Goal: Task Accomplishment & Management: Use online tool/utility

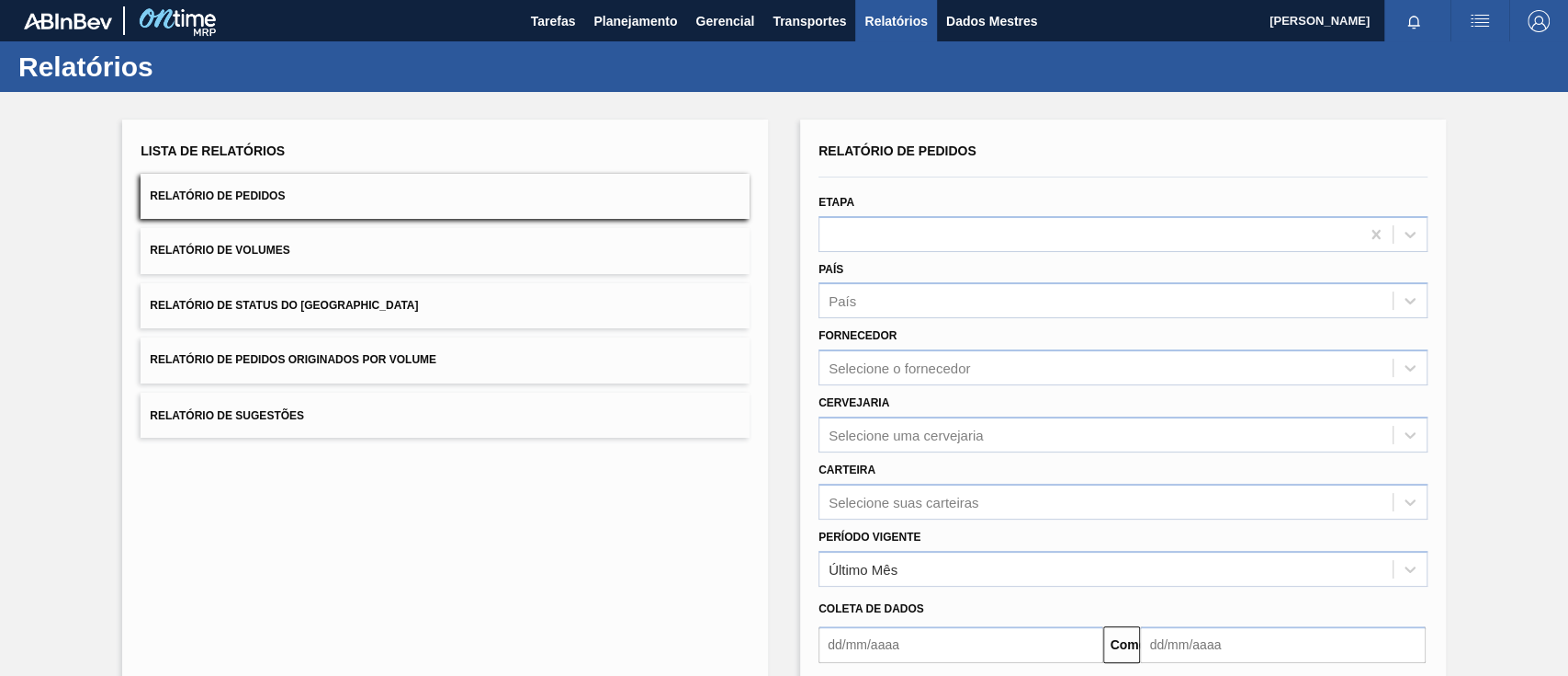
click at [453, 402] on button "Relatório de Sugestões" at bounding box center [445, 415] width 609 height 45
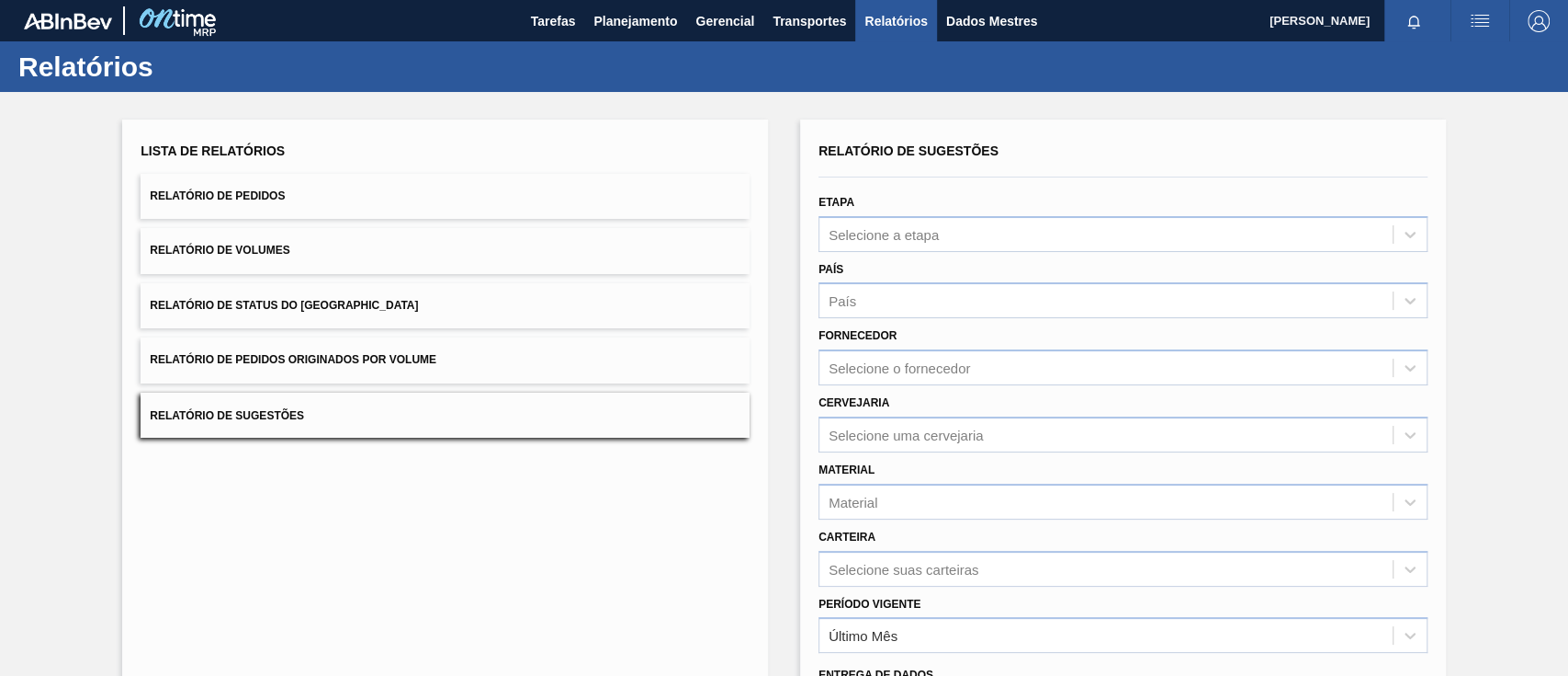
click at [450, 367] on button "Relatório de Pedidos Originados por Volume" at bounding box center [445, 360] width 609 height 45
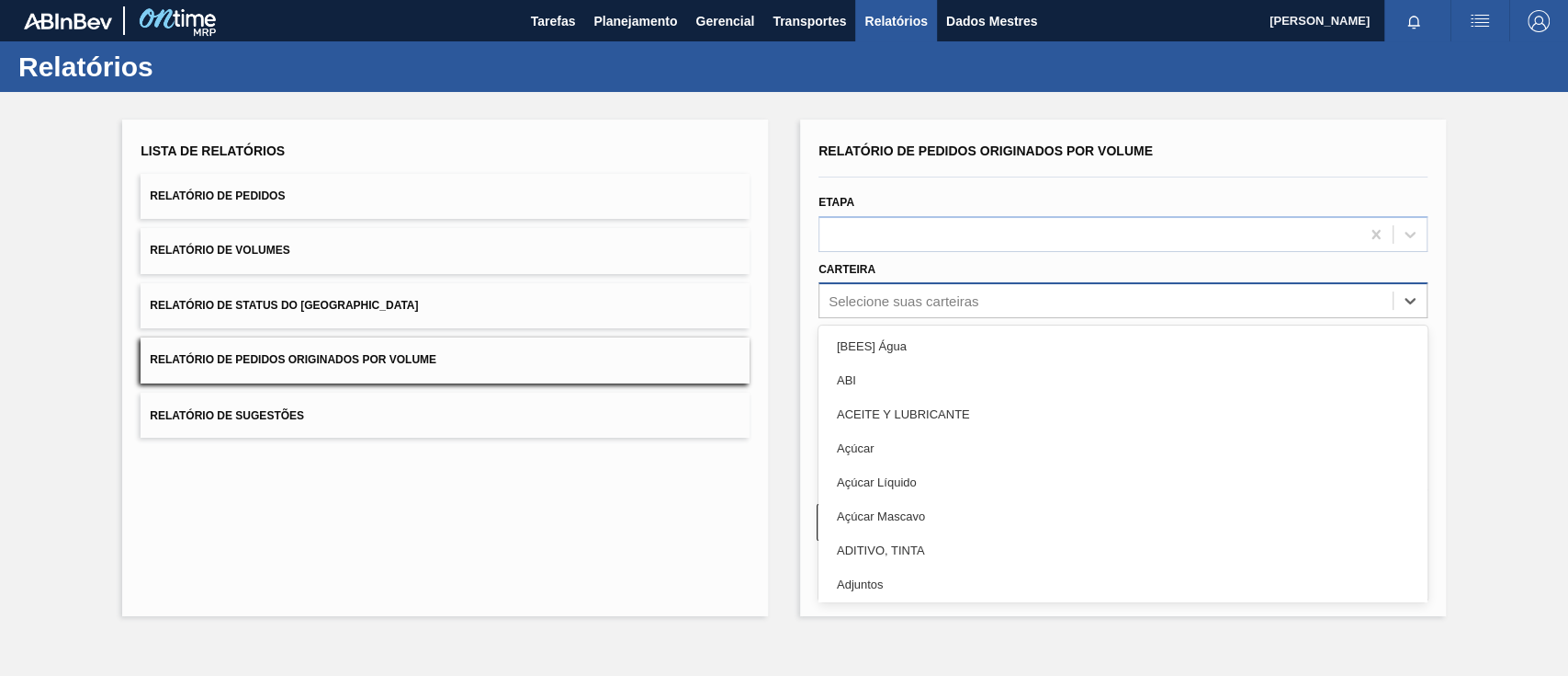
click at [1031, 295] on div "Selecione suas carteiras" at bounding box center [1105, 300] width 573 height 26
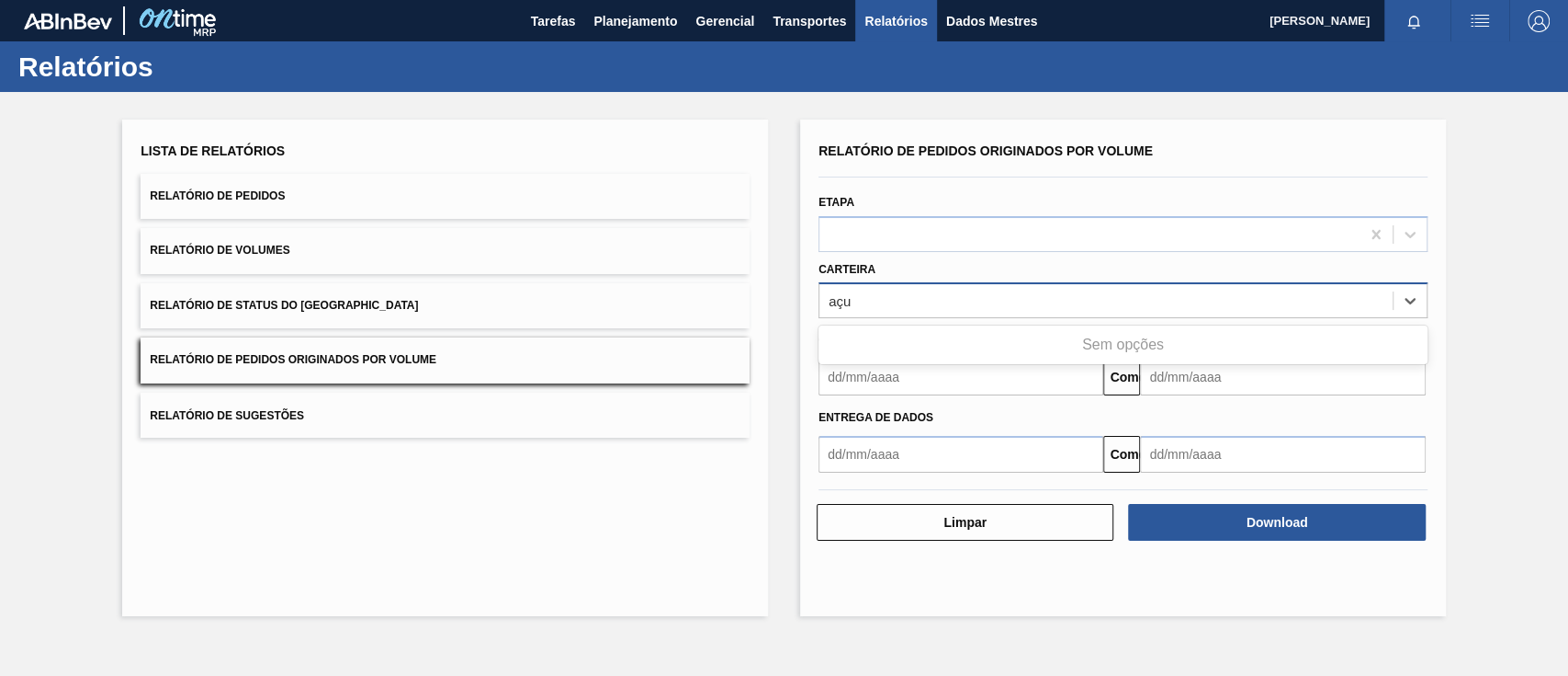
type input "aç"
drag, startPoint x: 867, startPoint y: 305, endPoint x: 737, endPoint y: 286, distance: 131.4
click at [737, 286] on div "Lista de Relatórios Relatório de Pedidos Relatório de Volumes Relatório de Stat…" at bounding box center [784, 365] width 1568 height 547
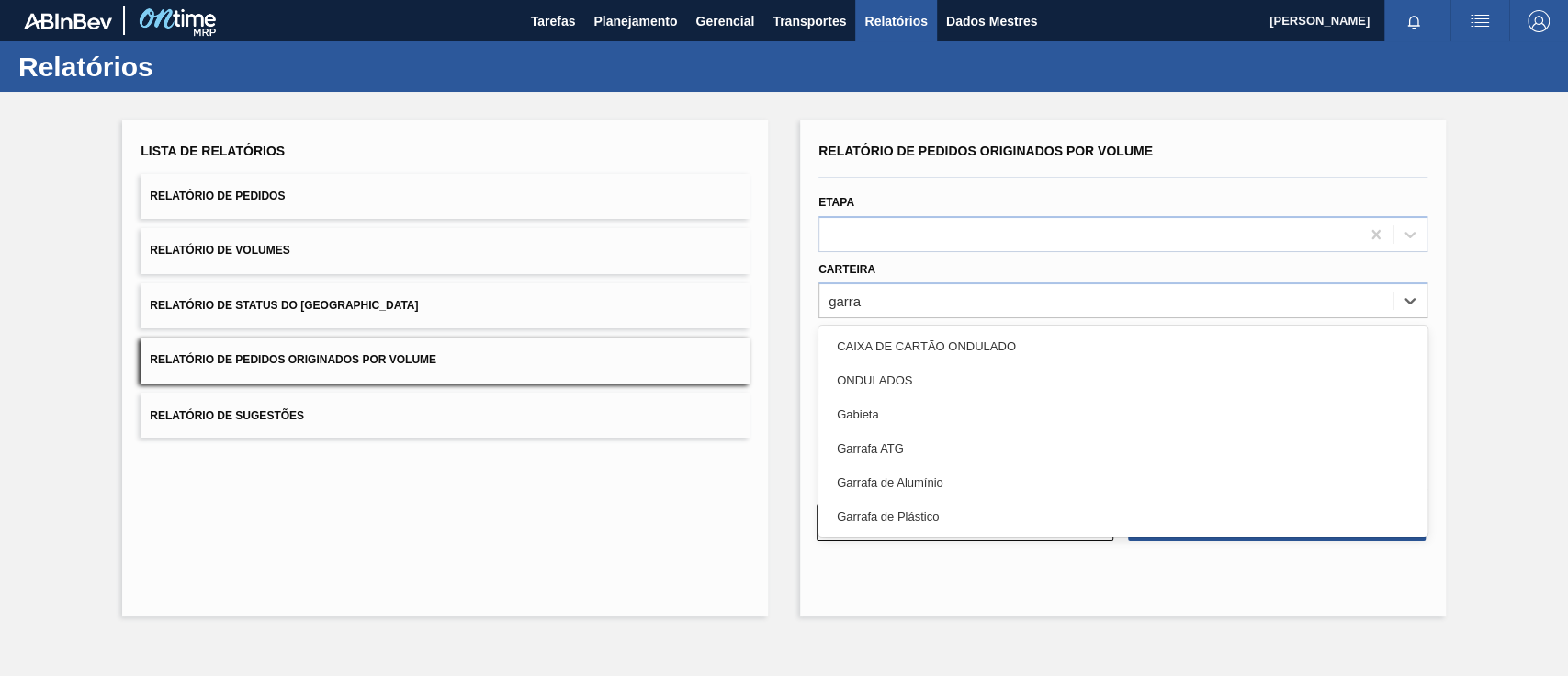
type input "garra"
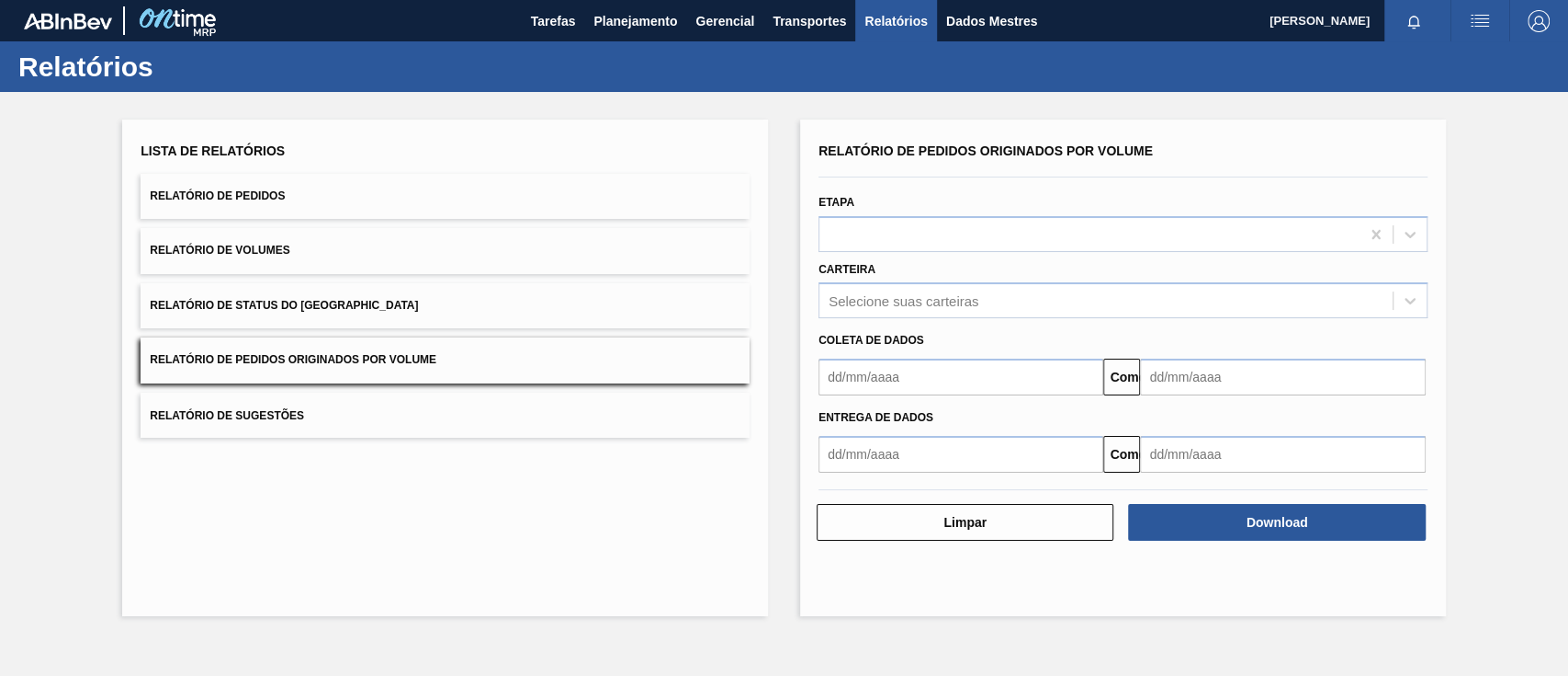
click at [1436, 294] on div "Relatório de Pedidos Originados por Volume Etapa Carteira Selecione suas cartei…" at bounding box center [1123, 367] width 646 height 497
click at [947, 301] on font "Selecione suas carteiras" at bounding box center [904, 300] width 150 height 16
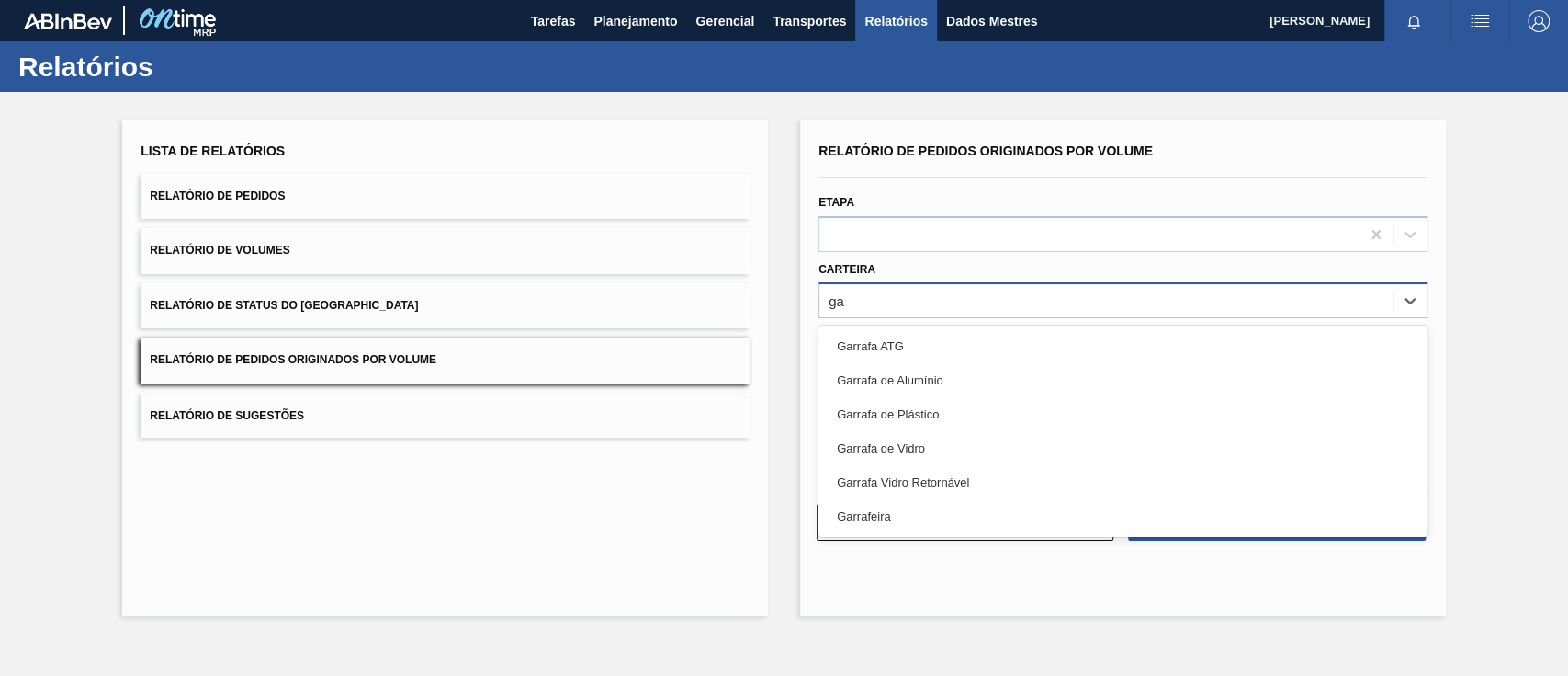
type input "g"
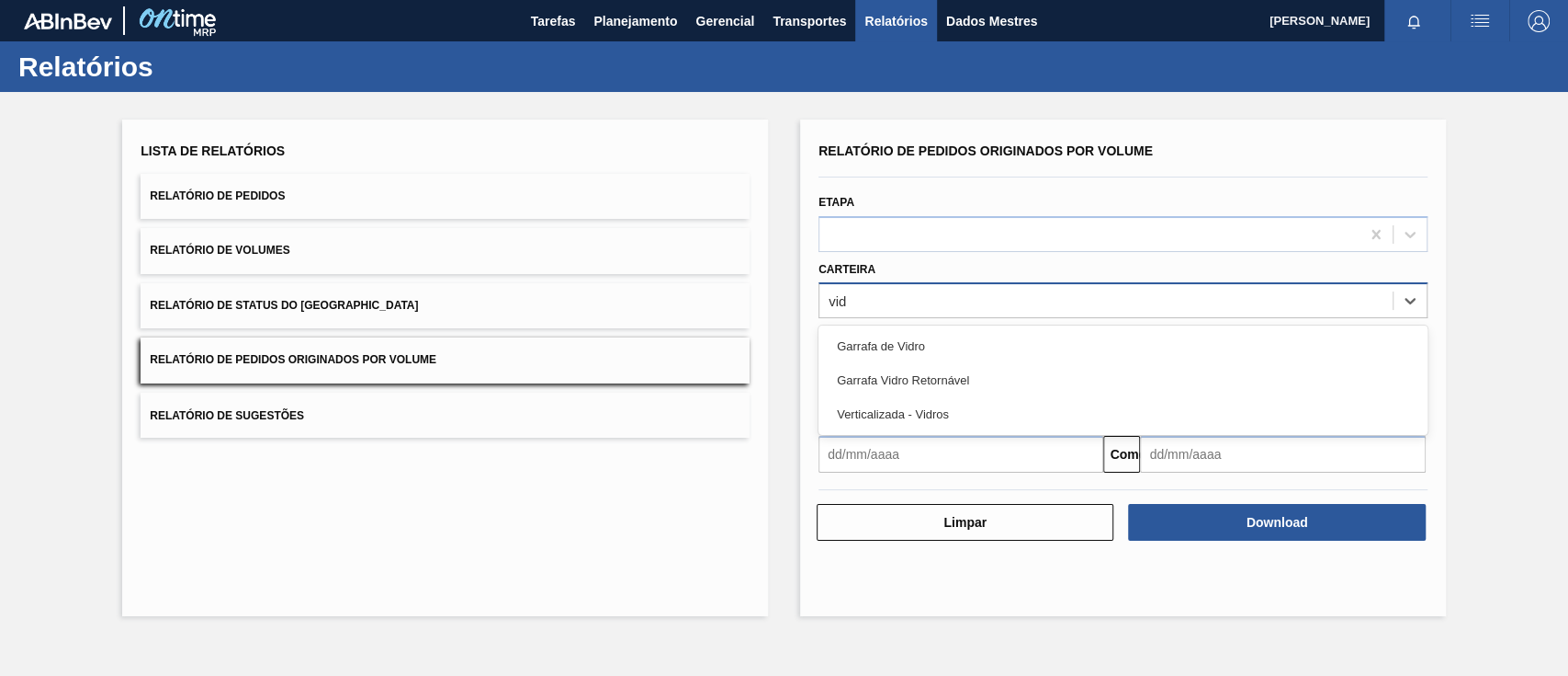
type input "vidr"
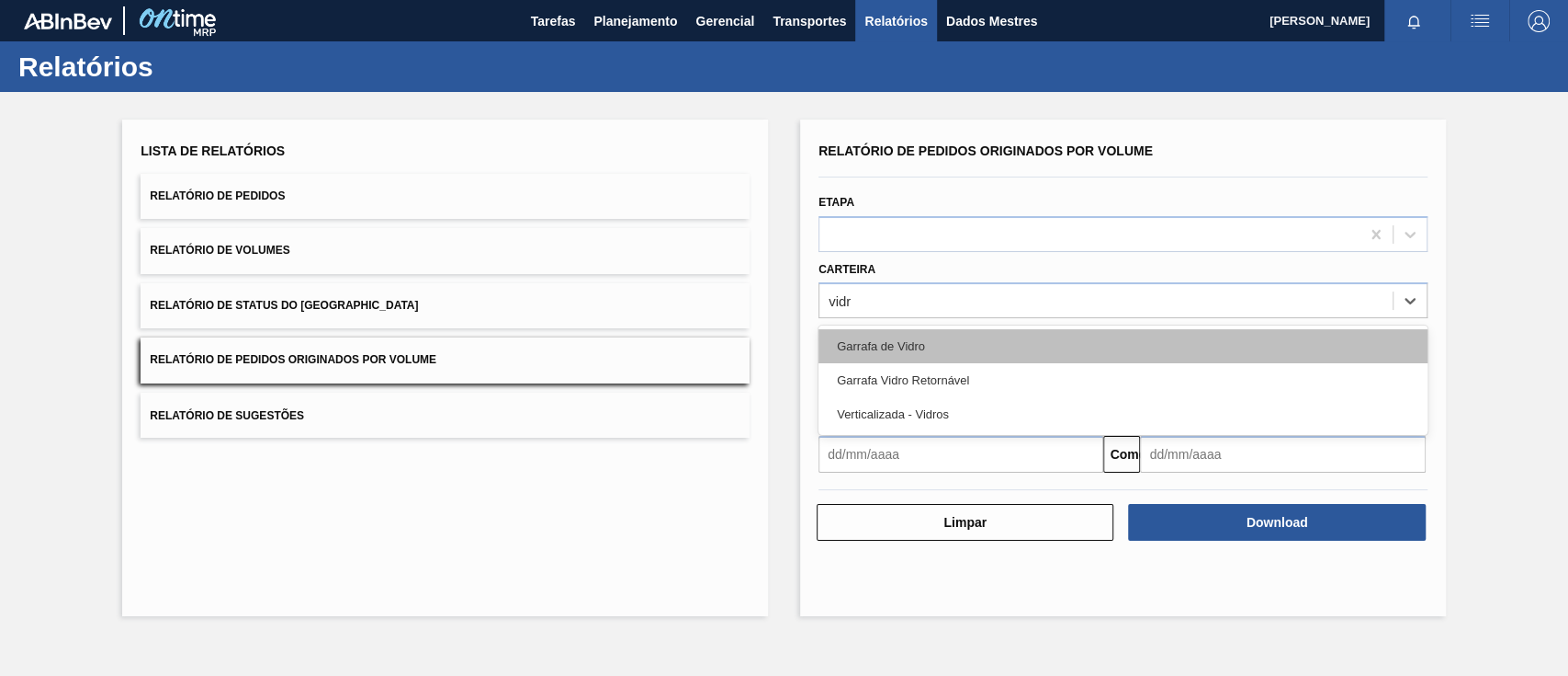
click at [941, 339] on div "Garrafa de Vidro" at bounding box center [1122, 346] width 609 height 34
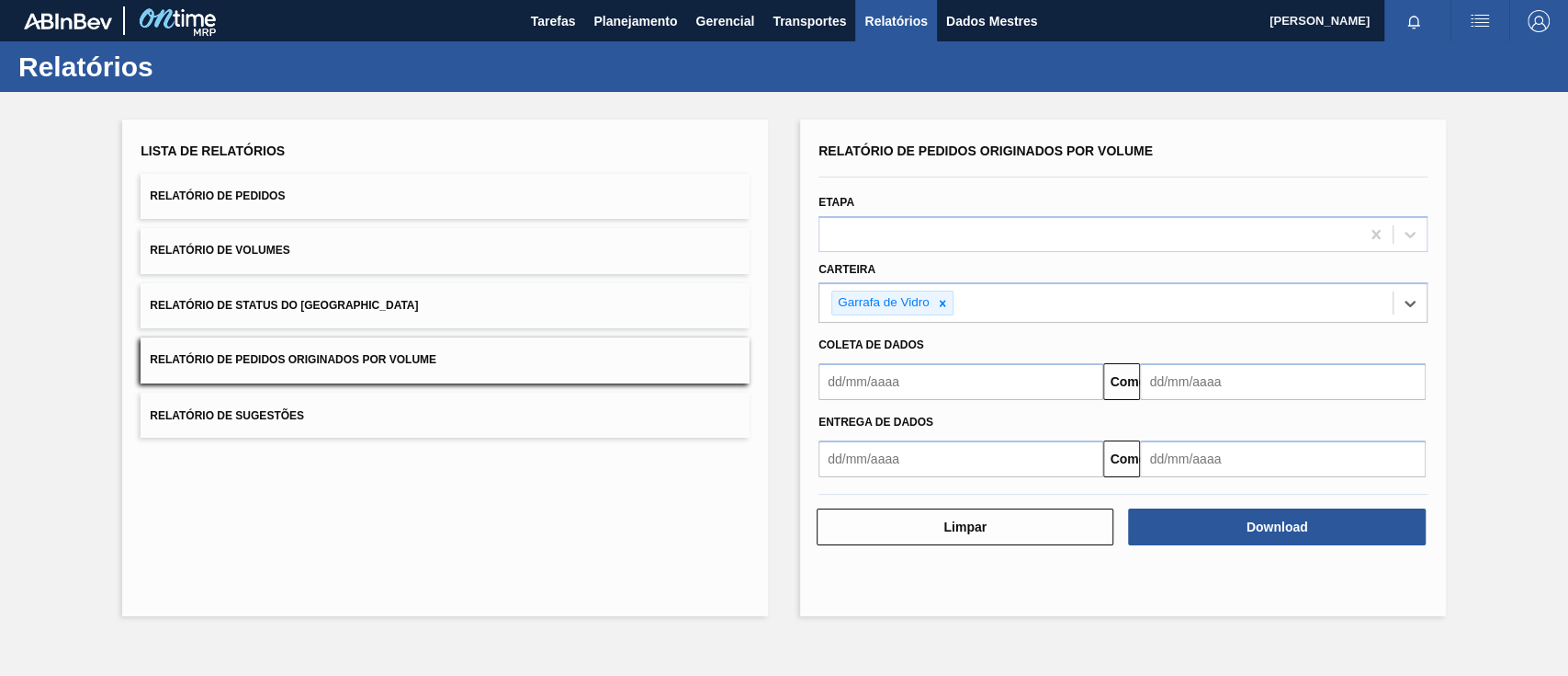
click at [941, 392] on input "text" at bounding box center [960, 381] width 284 height 37
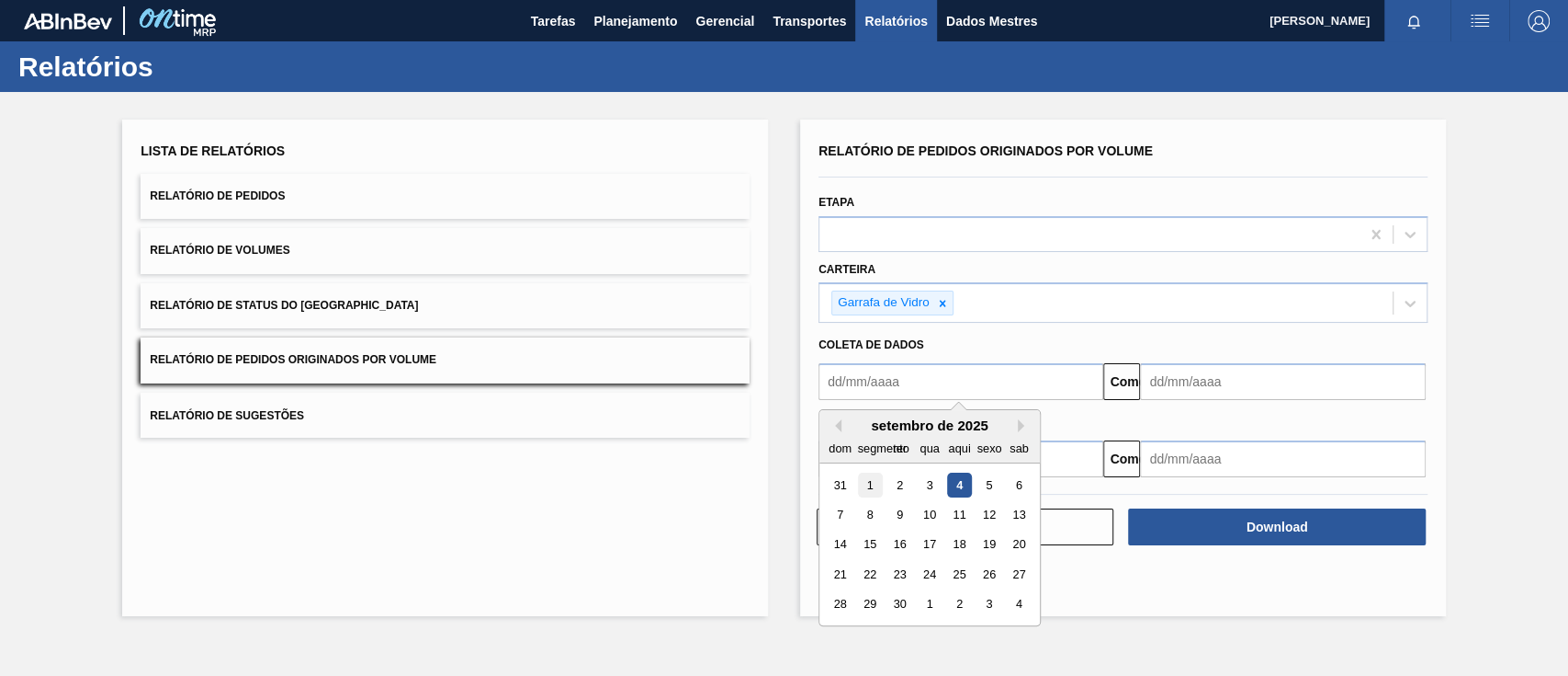
click at [867, 483] on font "1" at bounding box center [870, 484] width 7 height 14
type input "[DATE]"
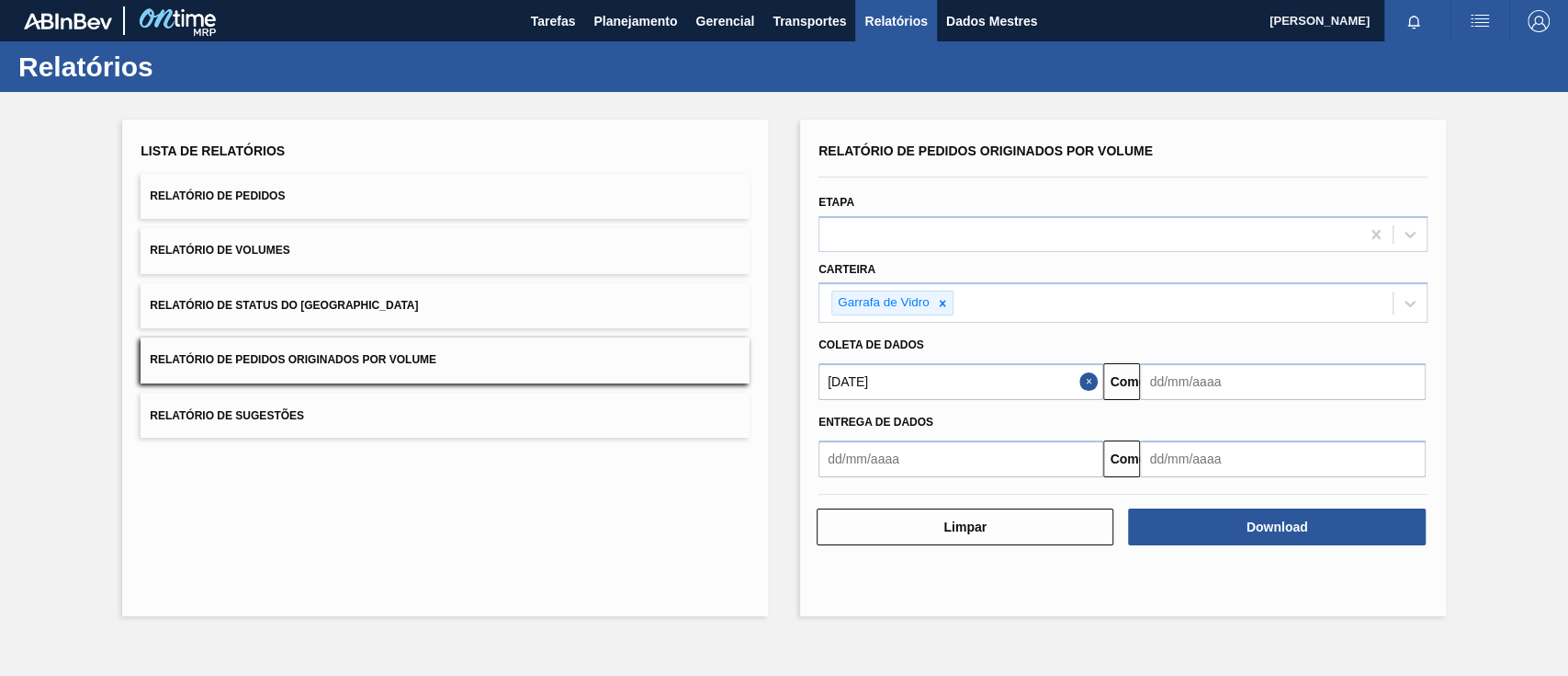
click at [1295, 372] on input "text" at bounding box center [1282, 381] width 284 height 37
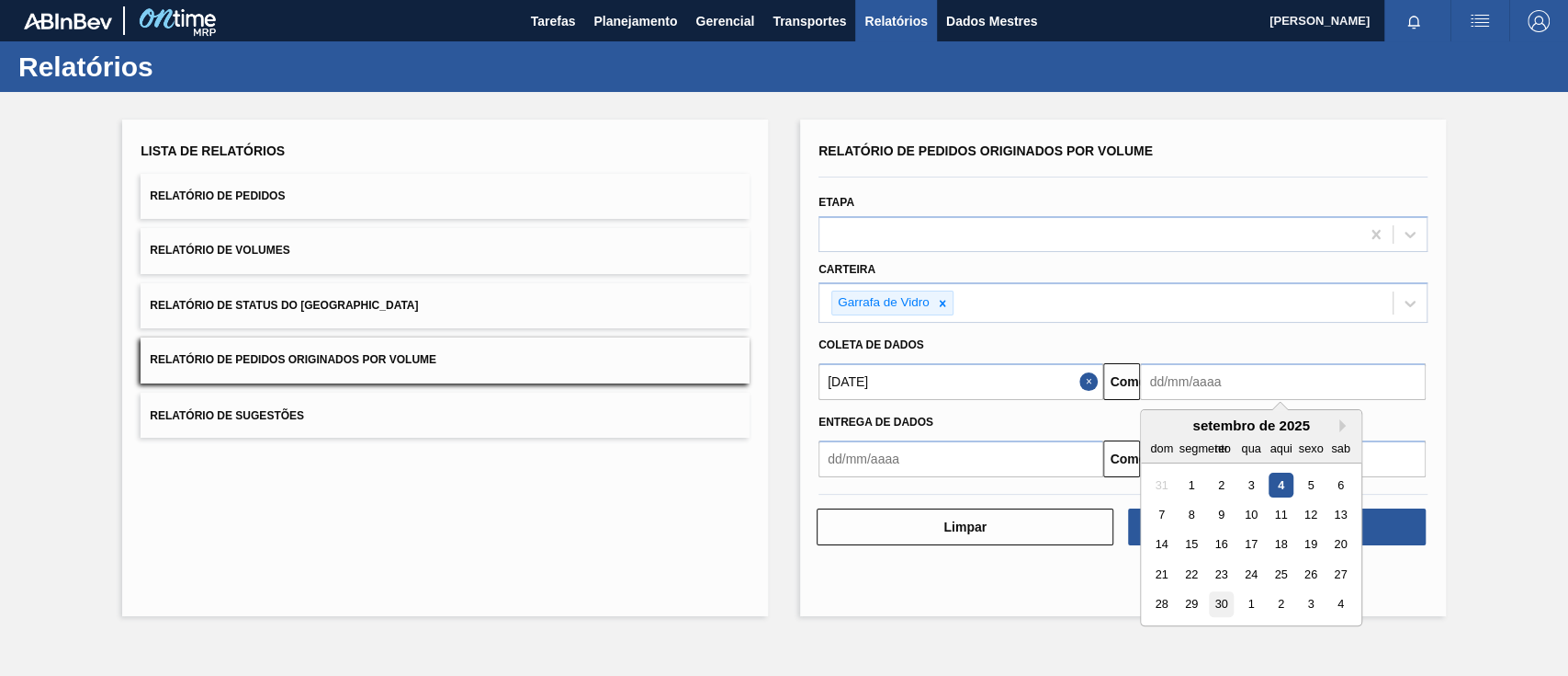
click at [1220, 603] on font "30" at bounding box center [1222, 604] width 13 height 14
type input "[DATE]"
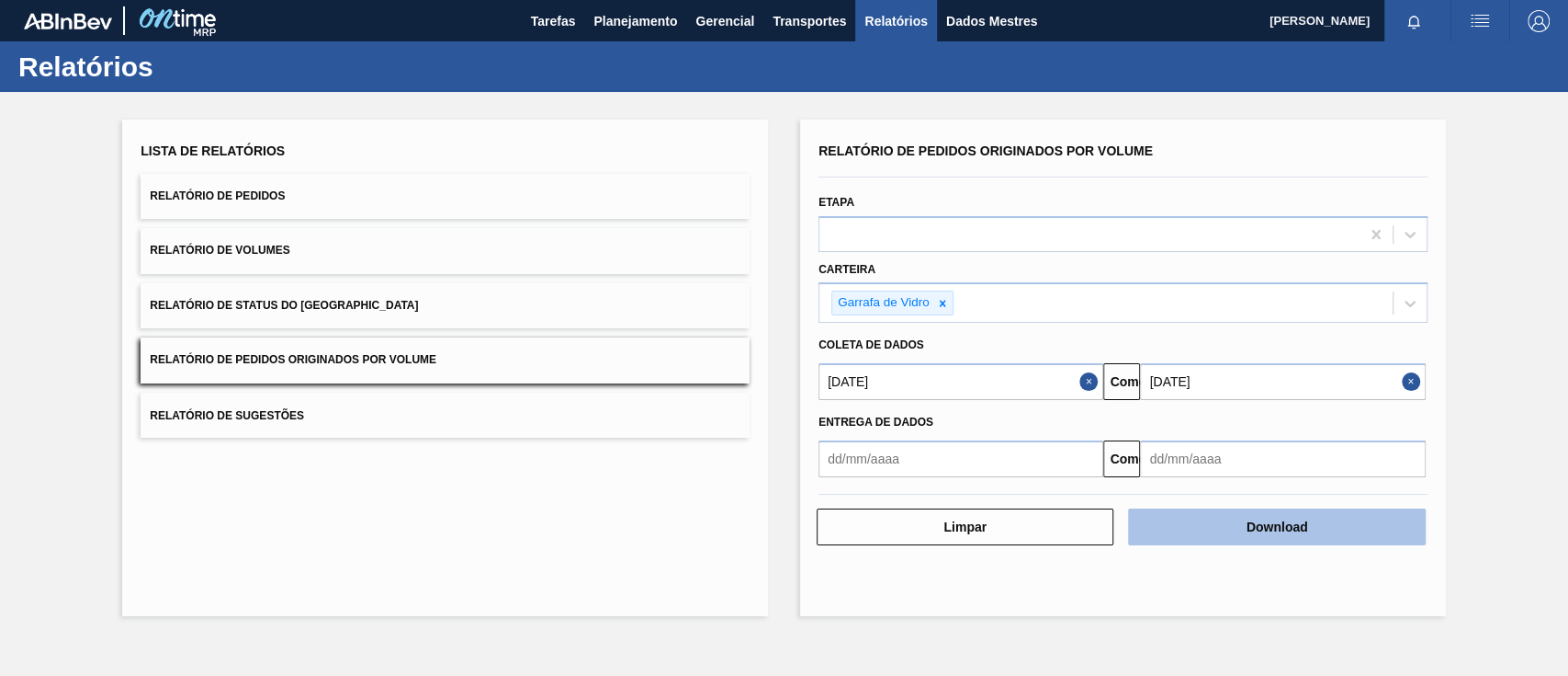
click at [1347, 515] on button "Download" at bounding box center [1276, 526] width 297 height 37
